Goal: Task Accomplishment & Management: Use online tool/utility

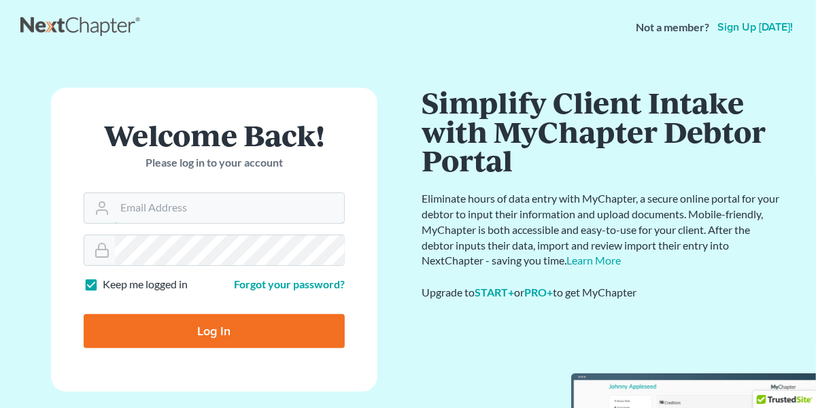
type input "[EMAIL_ADDRESS][DOMAIN_NAME]"
click at [248, 330] on input "Log In" at bounding box center [214, 331] width 261 height 34
type input "Thinking..."
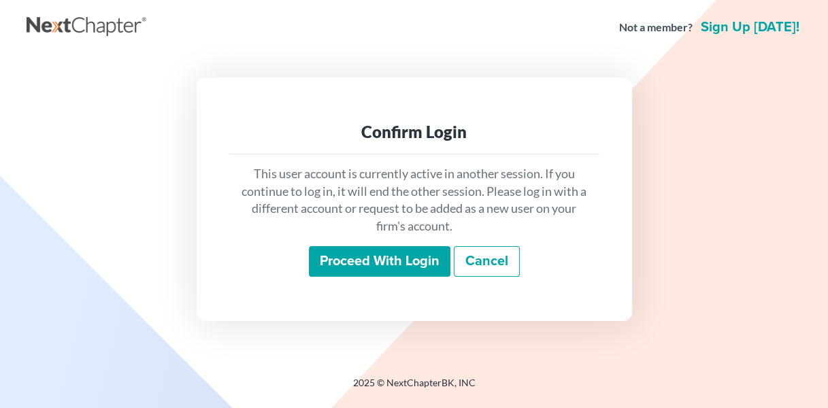
click at [356, 257] on input "Proceed with login" at bounding box center [380, 261] width 142 height 31
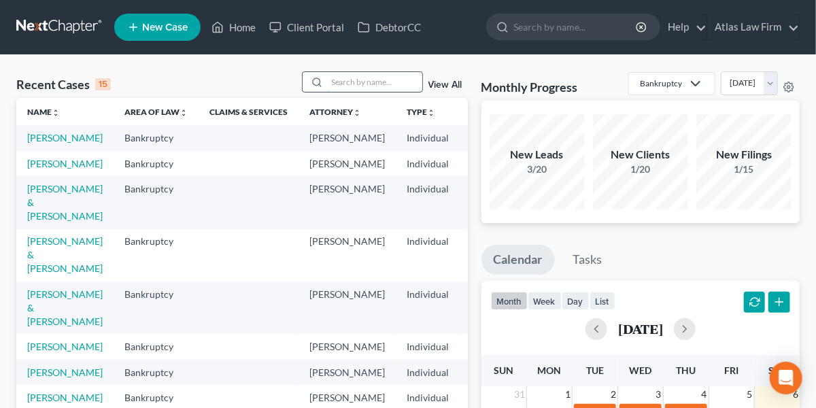
click at [369, 84] on input "search" at bounding box center [374, 82] width 95 height 20
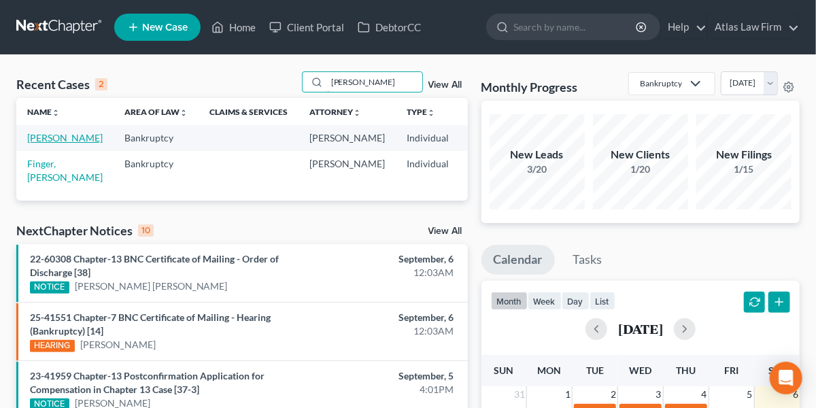
type input "tyler"
click at [37, 144] on link "Tyler, Kathy" at bounding box center [65, 138] width 76 height 12
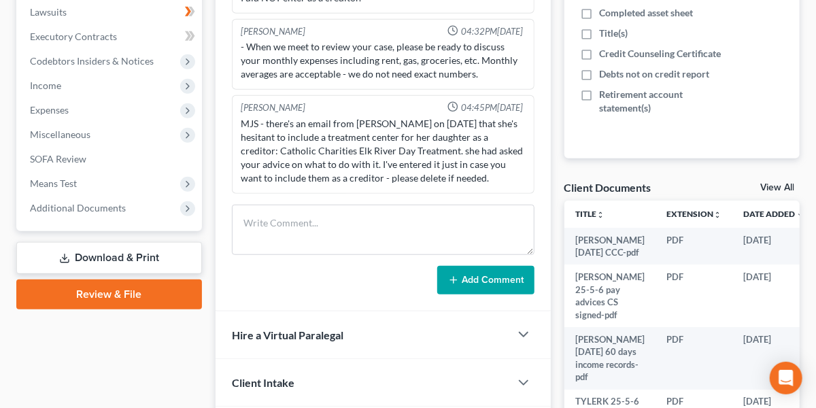
scroll to position [363, 0]
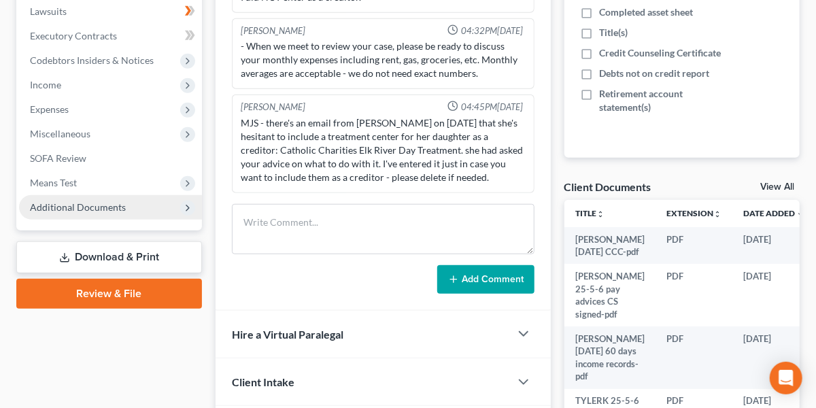
click at [86, 206] on span "Additional Documents" at bounding box center [78, 207] width 96 height 12
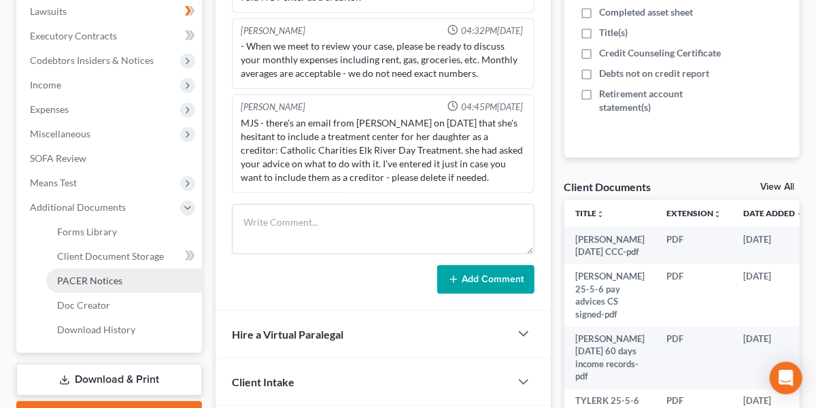
click at [83, 276] on span "PACER Notices" at bounding box center [89, 281] width 65 height 12
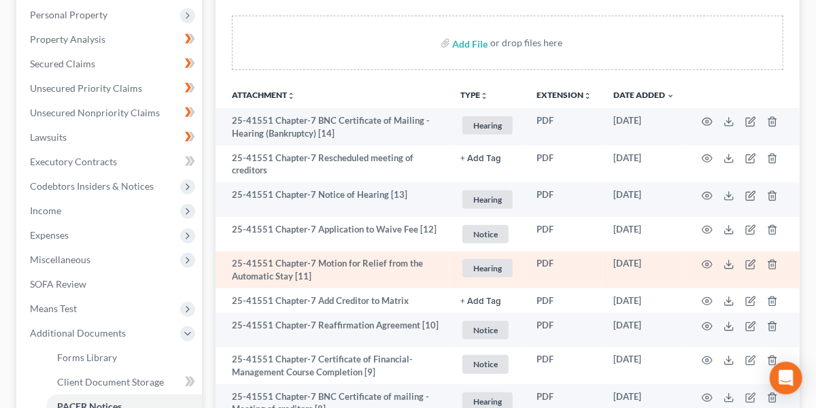
scroll to position [241, 0]
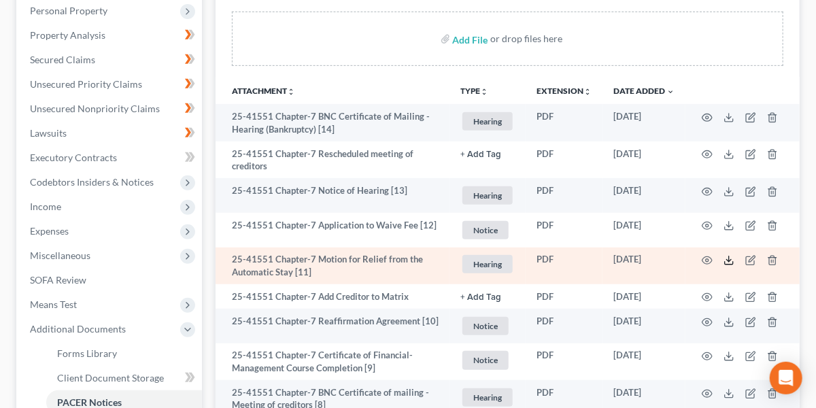
click at [725, 259] on icon at bounding box center [729, 260] width 11 height 11
